Goal: Navigation & Orientation: Find specific page/section

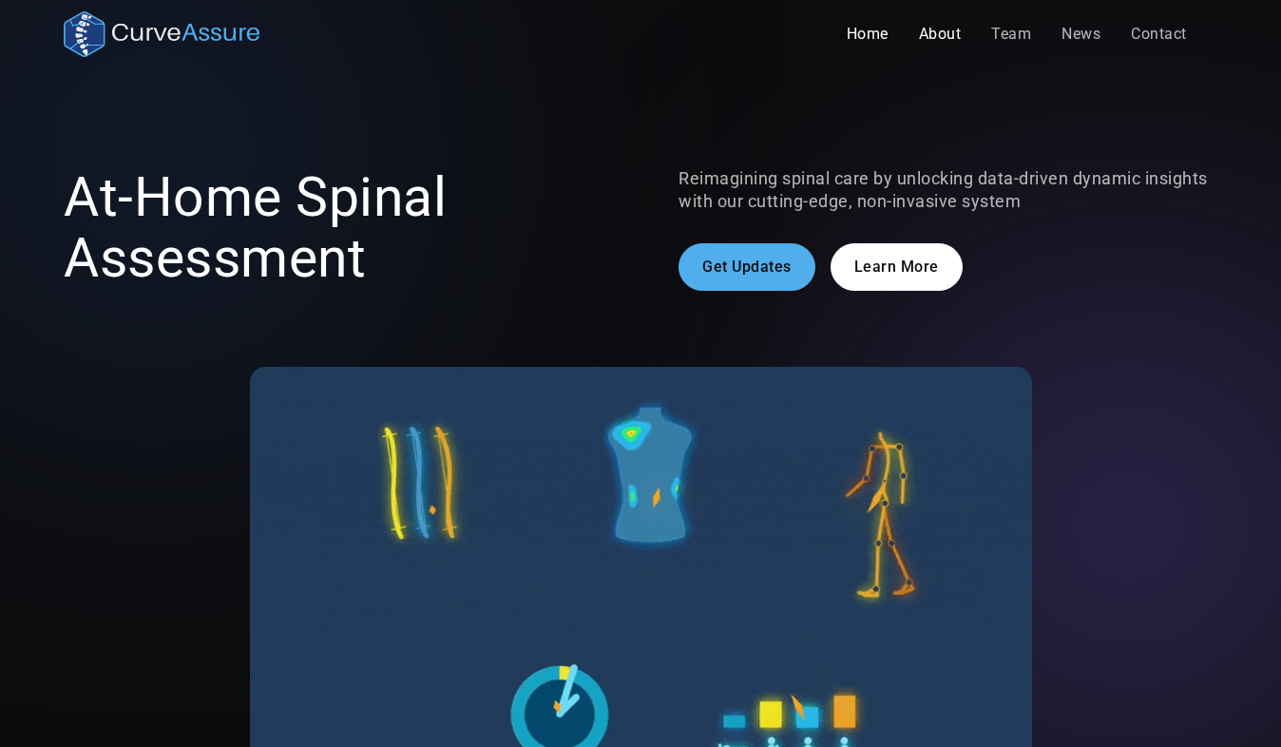
click at [946, 40] on link "About" at bounding box center [940, 34] width 73 height 38
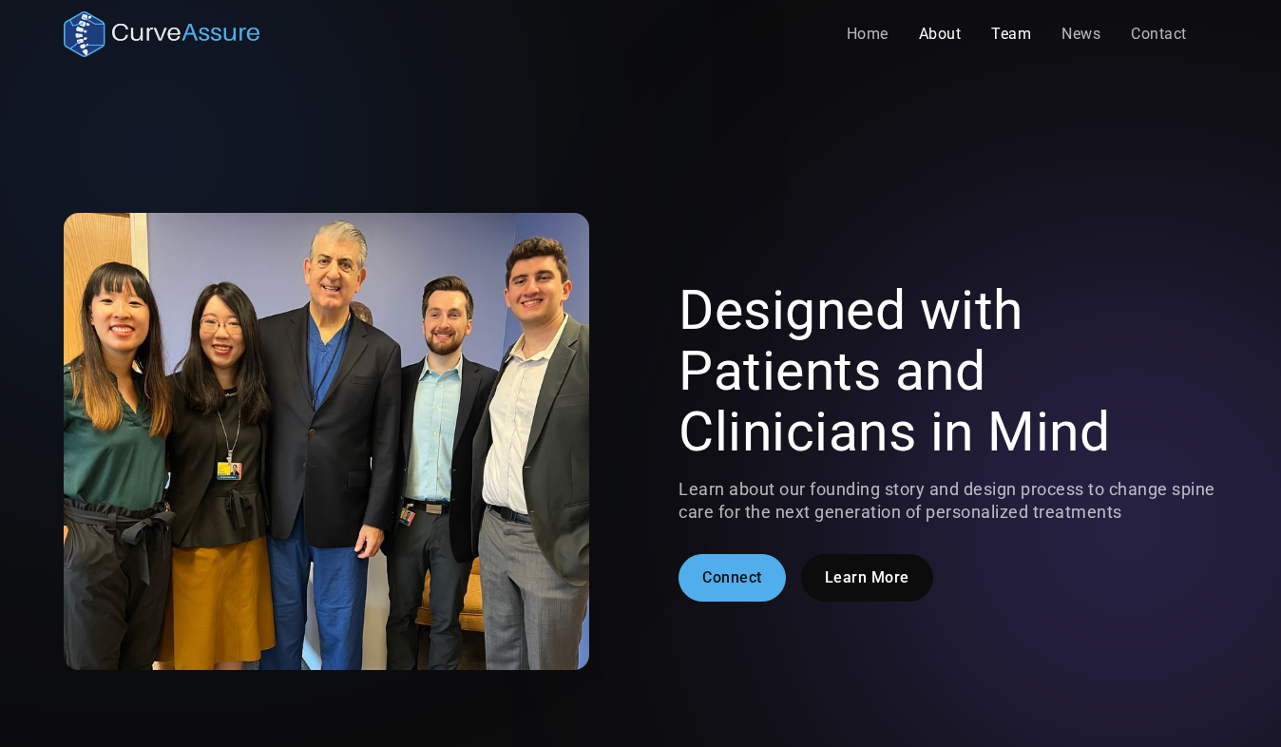
click at [1008, 34] on link "Team" at bounding box center [1011, 34] width 70 height 38
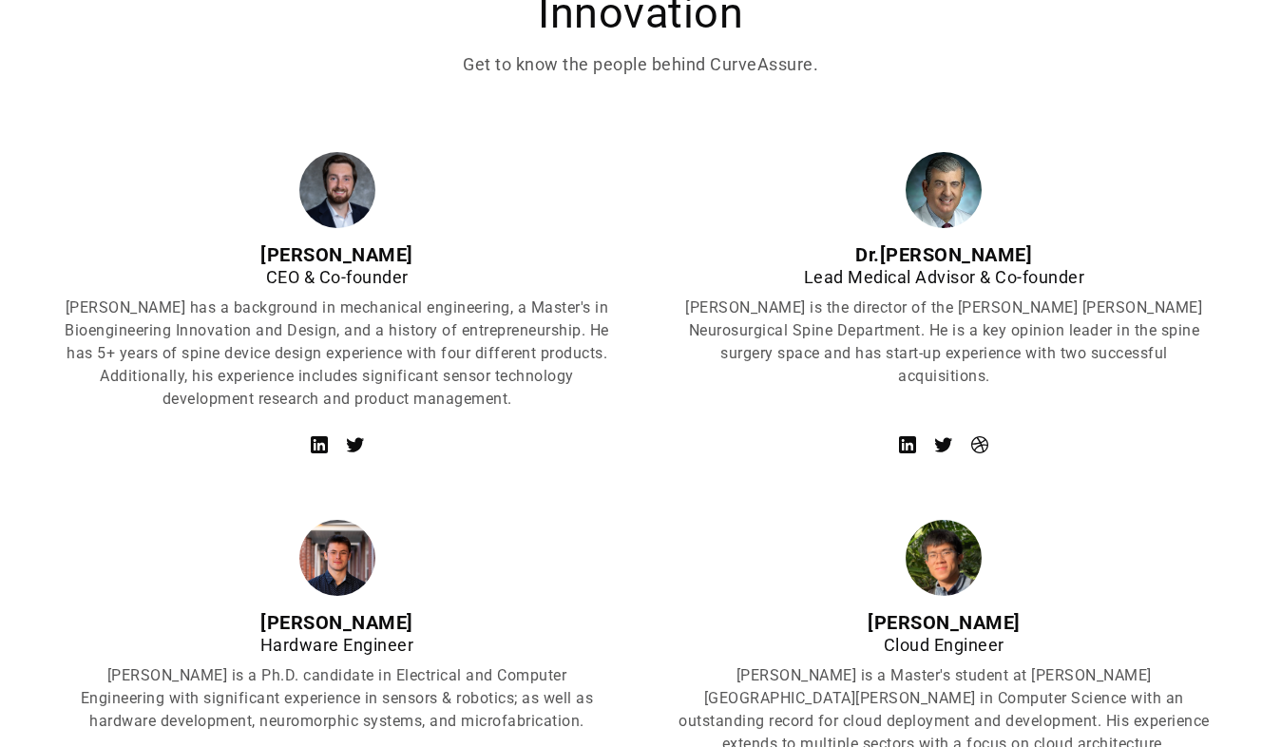
scroll to position [809, 0]
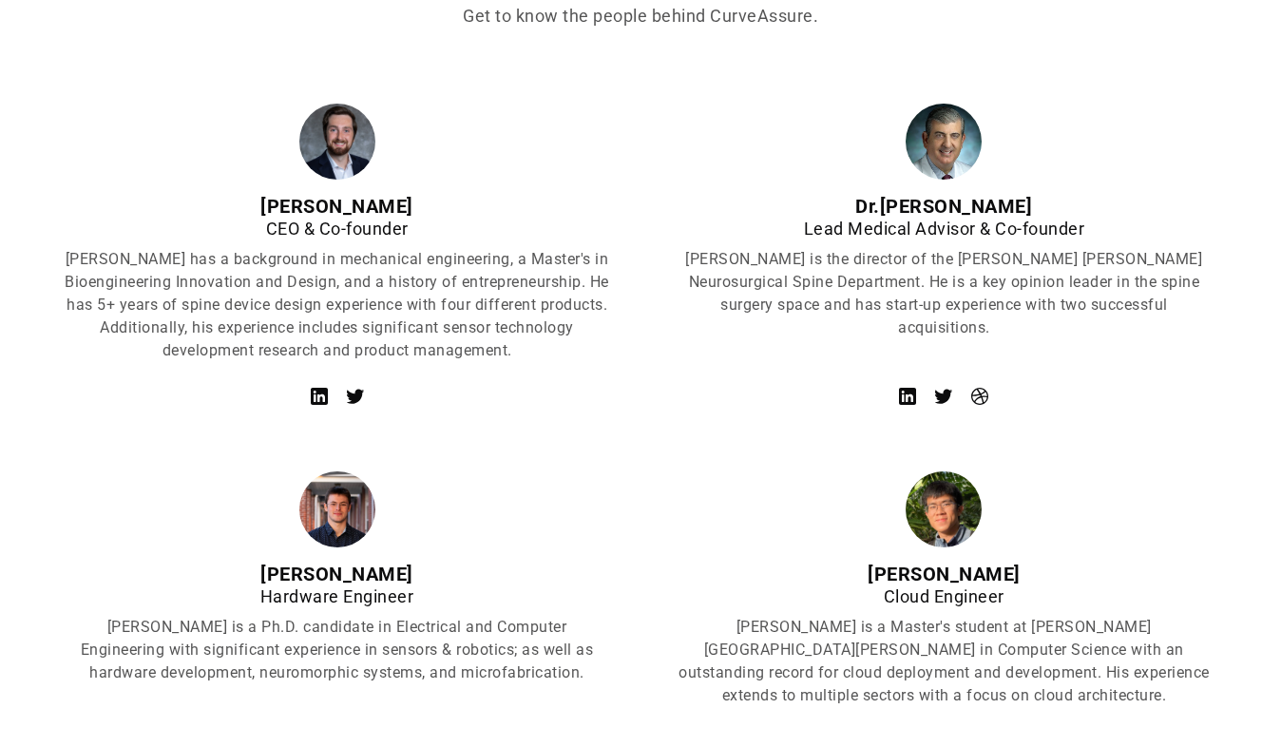
click at [334, 212] on div "[PERSON_NAME]" at bounding box center [337, 206] width 546 height 23
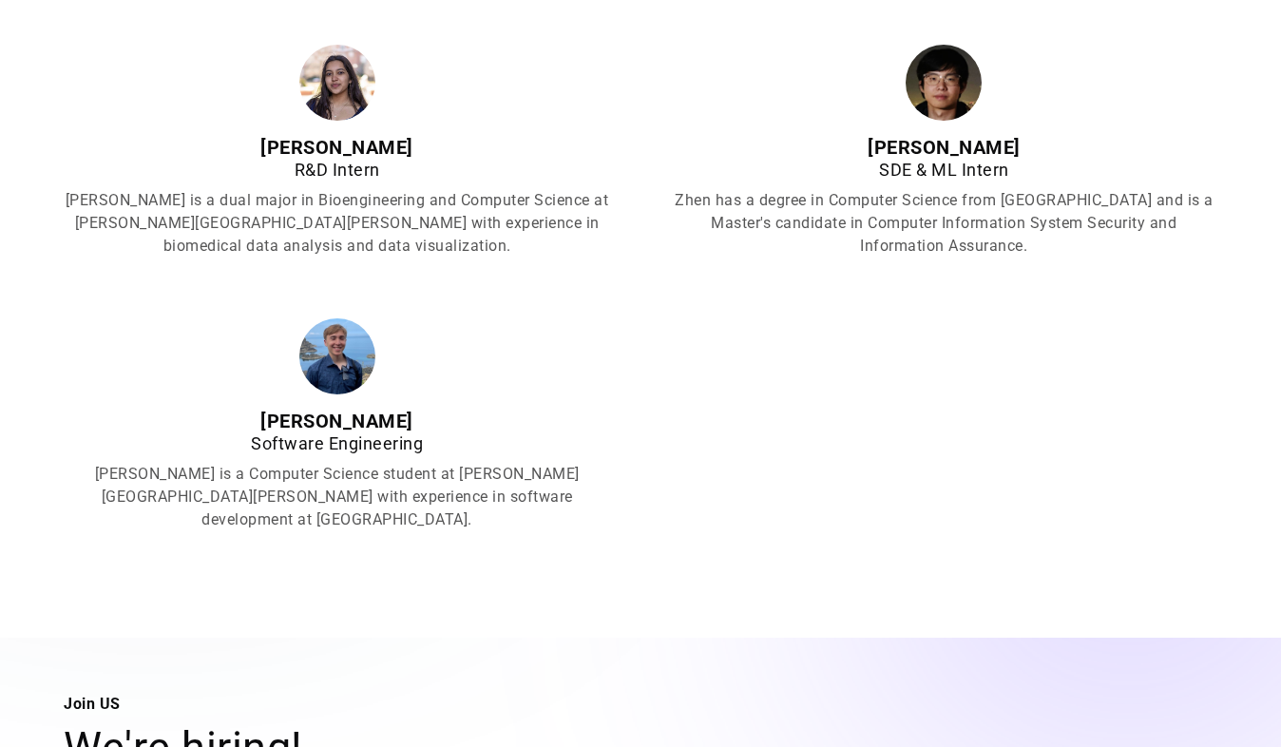
scroll to position [2223, 0]
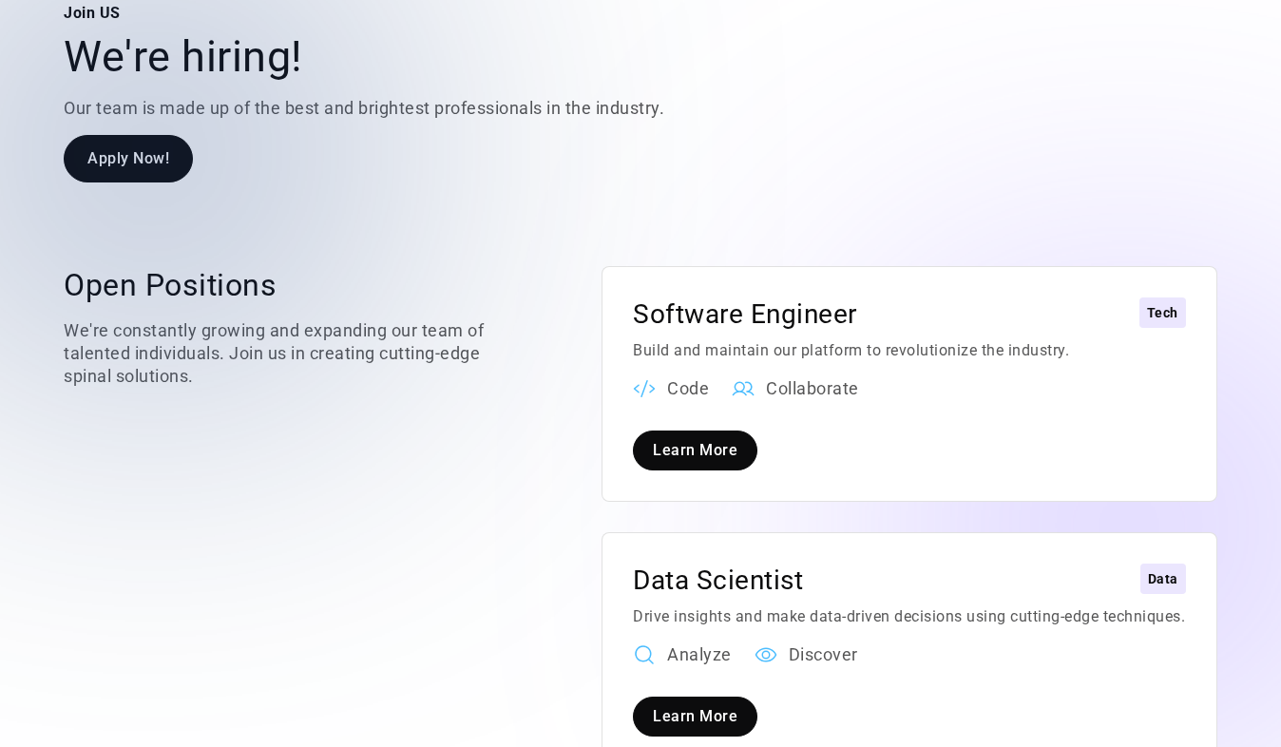
click at [359, 405] on div "Open Positions We're constantly growing and expanding our team of talented indi…" at bounding box center [295, 517] width 462 height 502
